Goal: Task Accomplishment & Management: Manage account settings

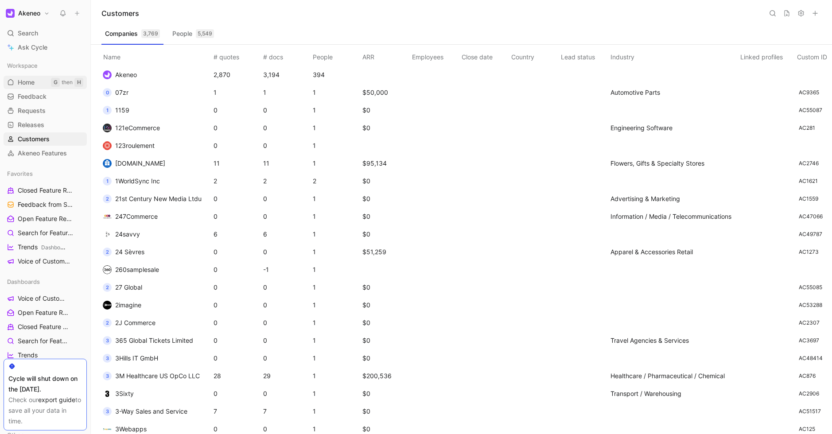
click at [37, 84] on link "Home G then H" at bounding box center [45, 82] width 83 height 13
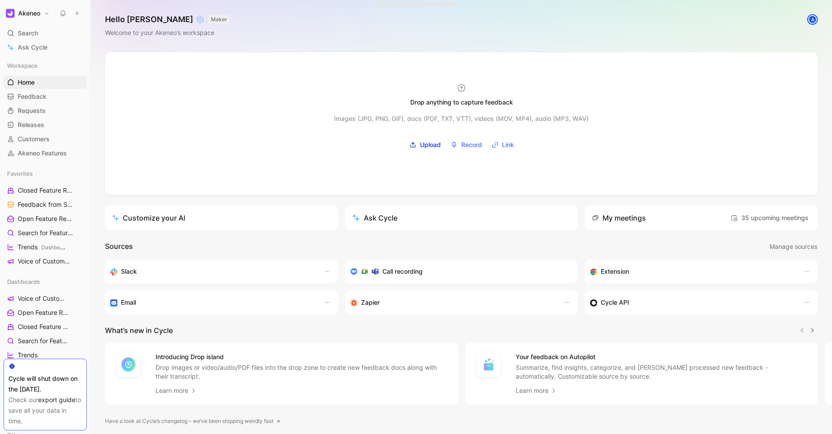
click at [27, 15] on h1 "Akeneo" at bounding box center [29, 13] width 22 height 8
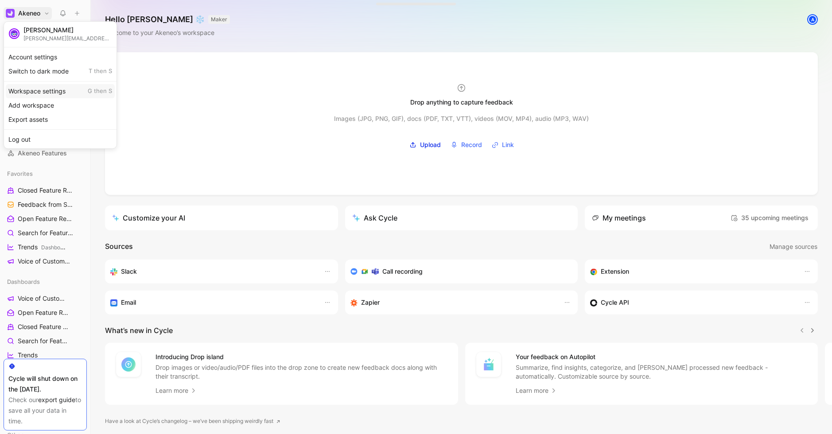
click at [41, 92] on div "Workspace settings G then S" at bounding box center [60, 91] width 109 height 14
